Goal: Find specific page/section: Find specific page/section

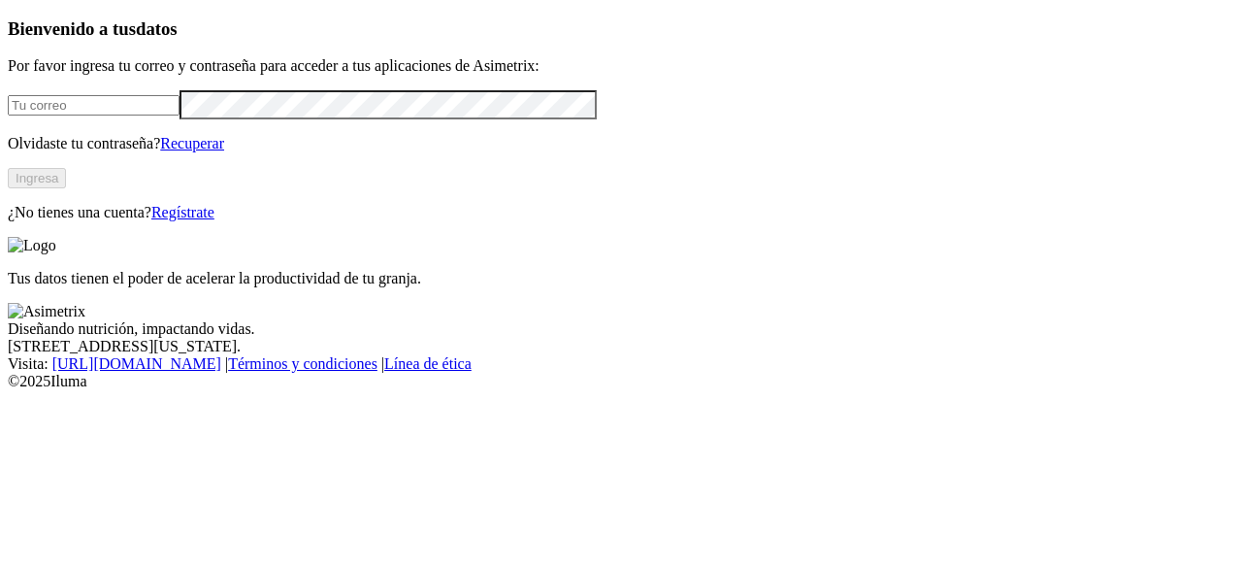
type input "[PERSON_NAME][EMAIL_ADDRESS][PERSON_NAME][DOMAIN_NAME]"
click at [66, 188] on button "Ingresa" at bounding box center [37, 178] width 58 height 20
